Goal: Information Seeking & Learning: Check status

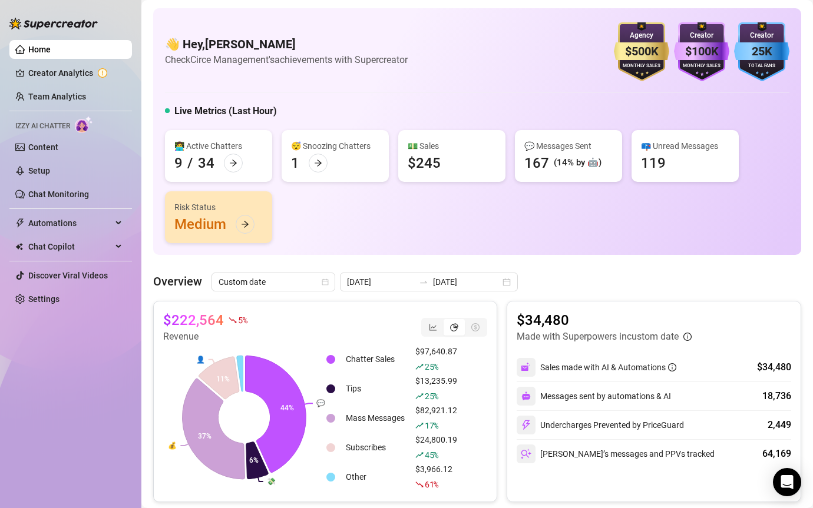
scroll to position [114, 0]
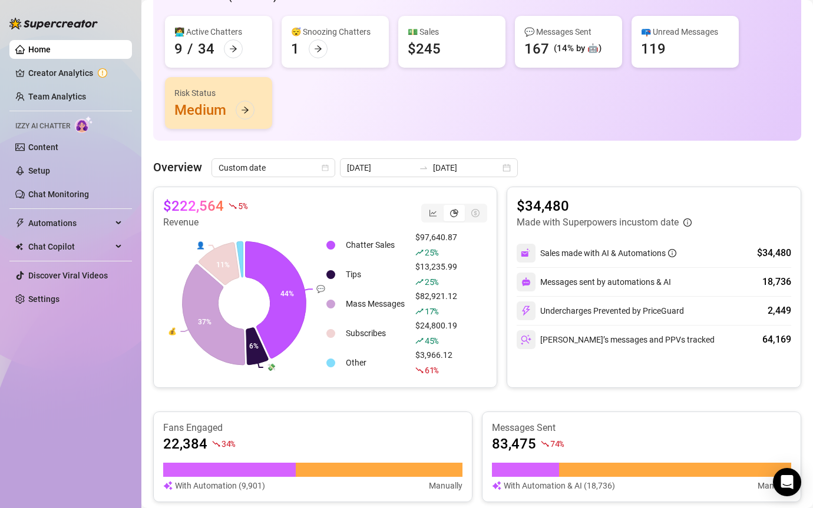
click at [58, 94] on link "Team Analytics" at bounding box center [57, 96] width 58 height 9
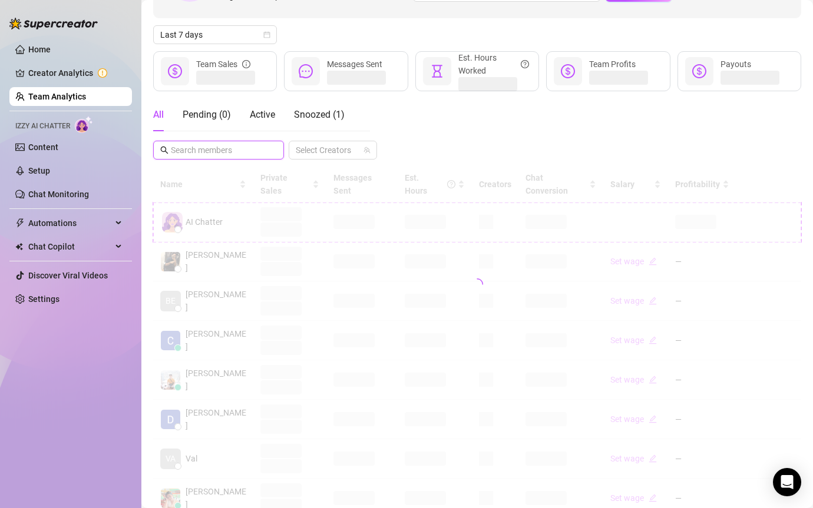
click at [247, 148] on input "text" at bounding box center [219, 150] width 97 height 13
click at [476, 118] on div "All Pending ( 0 ) Active Snoozed ( 1 ) Select Creators" at bounding box center [477, 128] width 648 height 61
click at [233, 39] on span "Last 7 days" at bounding box center [215, 35] width 110 height 18
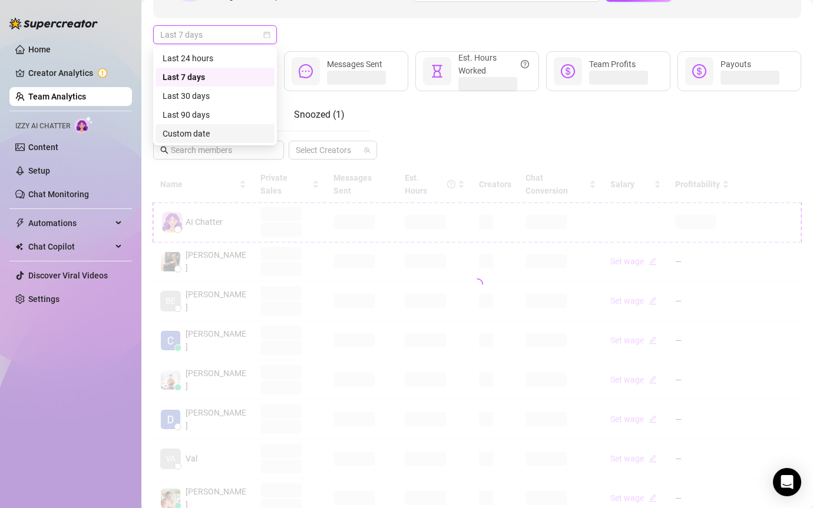
click at [218, 136] on div "Custom date" at bounding box center [215, 133] width 105 height 13
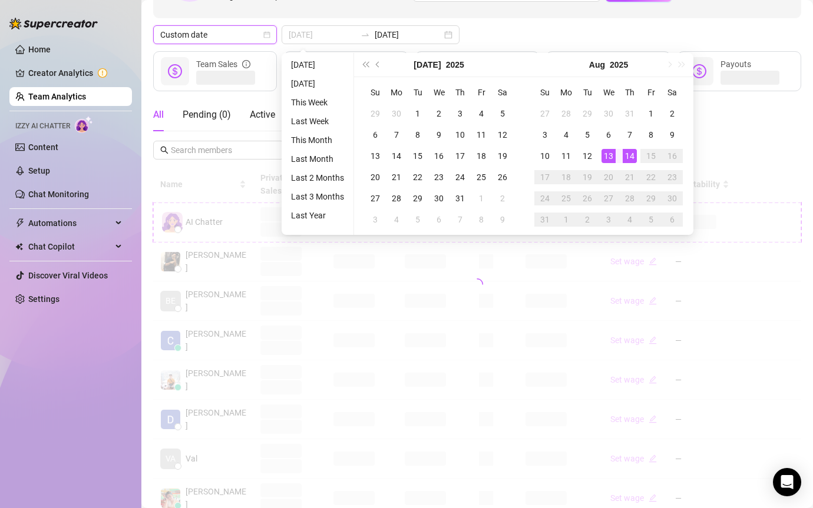
click at [616, 150] on td "13" at bounding box center [608, 155] width 21 height 21
click at [625, 150] on div "14" at bounding box center [630, 156] width 14 height 14
click at [625, 150] on div "All Pending ( 0 ) Active Snoozed ( 1 ) Select Creators" at bounding box center [477, 128] width 648 height 61
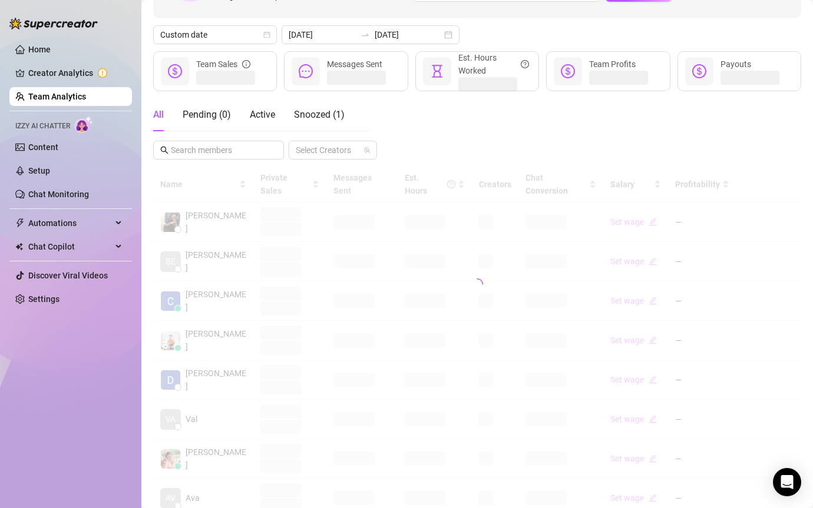
click at [625, 150] on div "All Pending ( 0 ) Active Snoozed ( 1 ) Select Creators" at bounding box center [477, 128] width 648 height 61
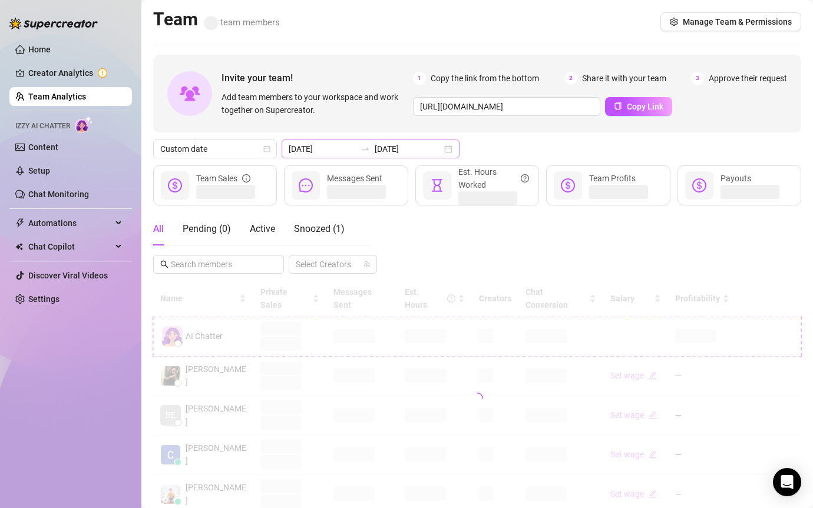
click at [356, 153] on div at bounding box center [365, 148] width 19 height 9
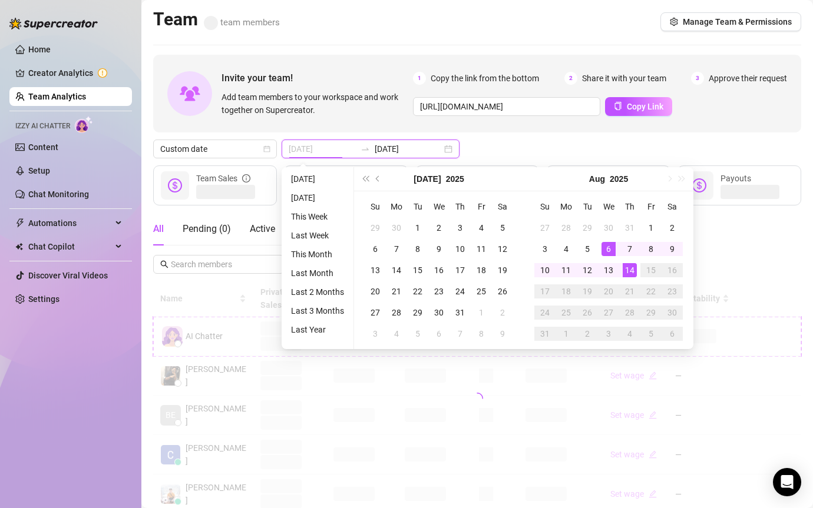
type input "[DATE]"
click at [627, 266] on div "14" at bounding box center [630, 270] width 14 height 14
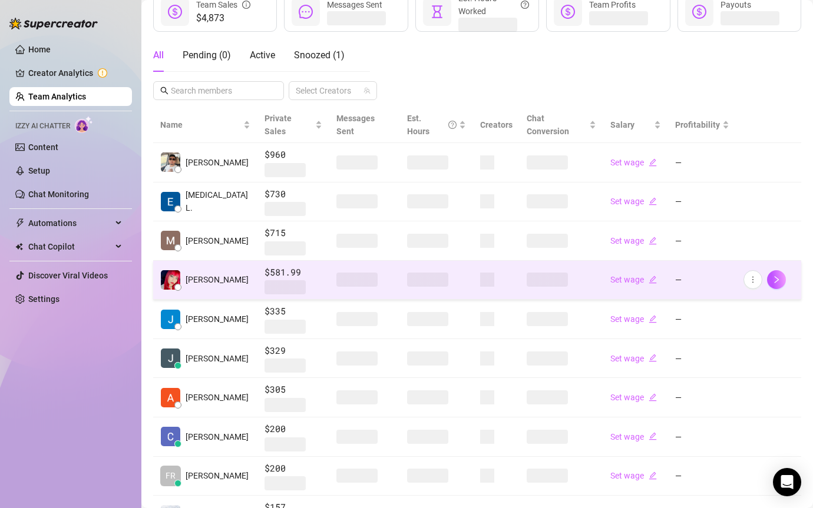
scroll to position [234, 0]
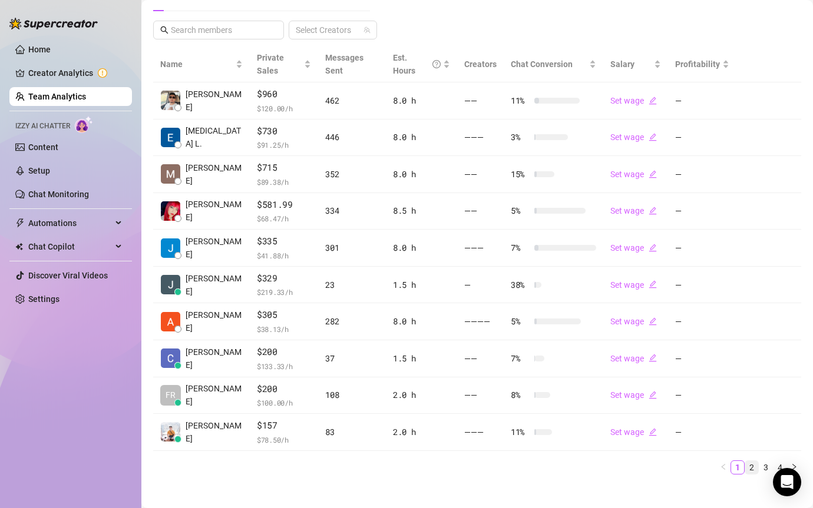
click at [749, 477] on div "Name Private Sales Messages Sent Est. Hours Creators Chat Conversion Salary Pro…" at bounding box center [477, 266] width 648 height 438
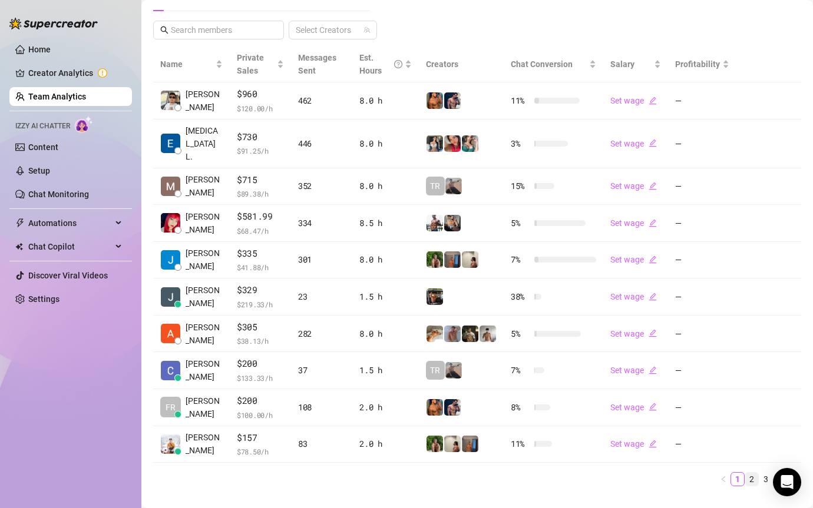
click at [752, 473] on link "2" at bounding box center [751, 479] width 13 height 13
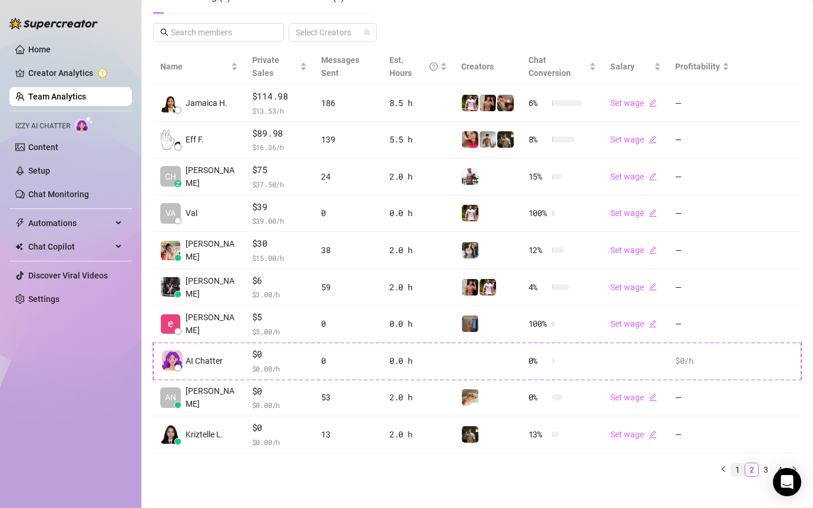
click at [739, 464] on link "1" at bounding box center [737, 470] width 13 height 13
